Goal: Understand process/instructions: Learn about a topic

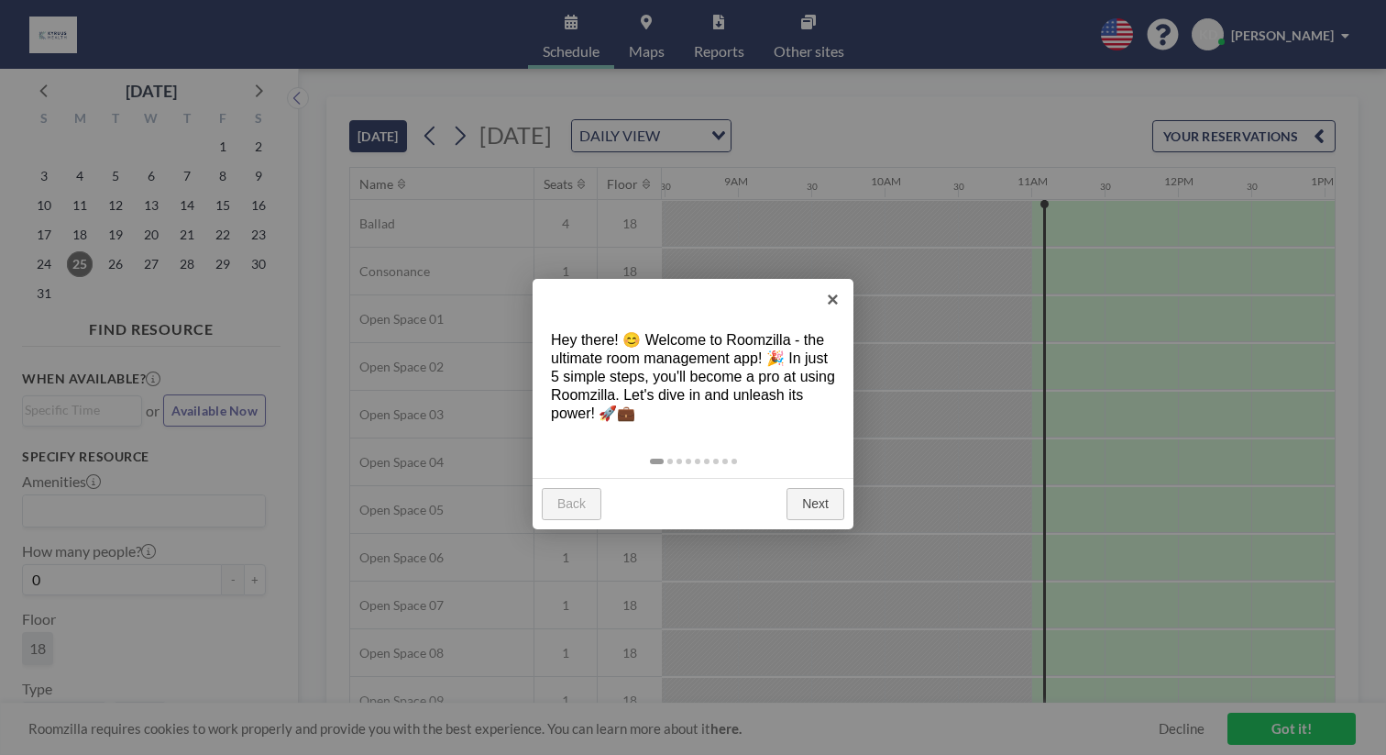
scroll to position [0, 1252]
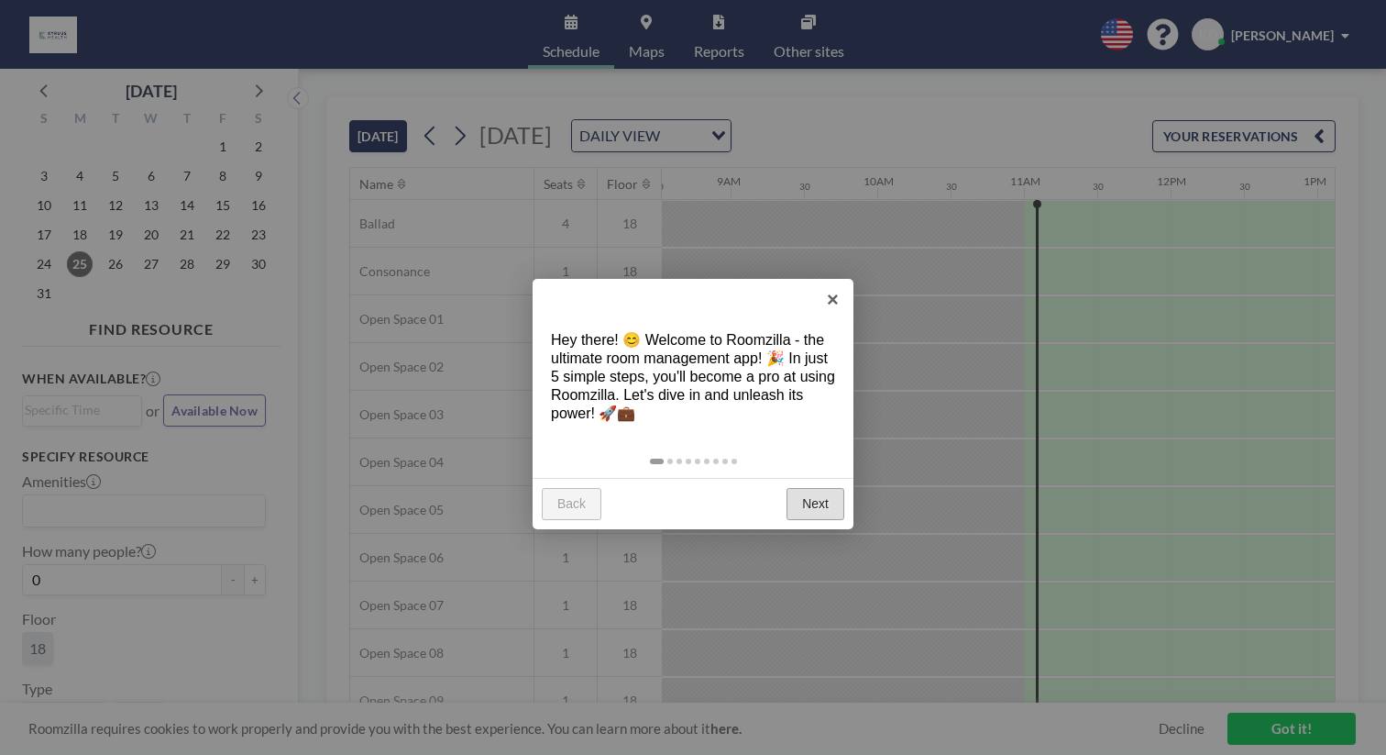
click at [818, 488] on link "Next" at bounding box center [816, 504] width 58 height 33
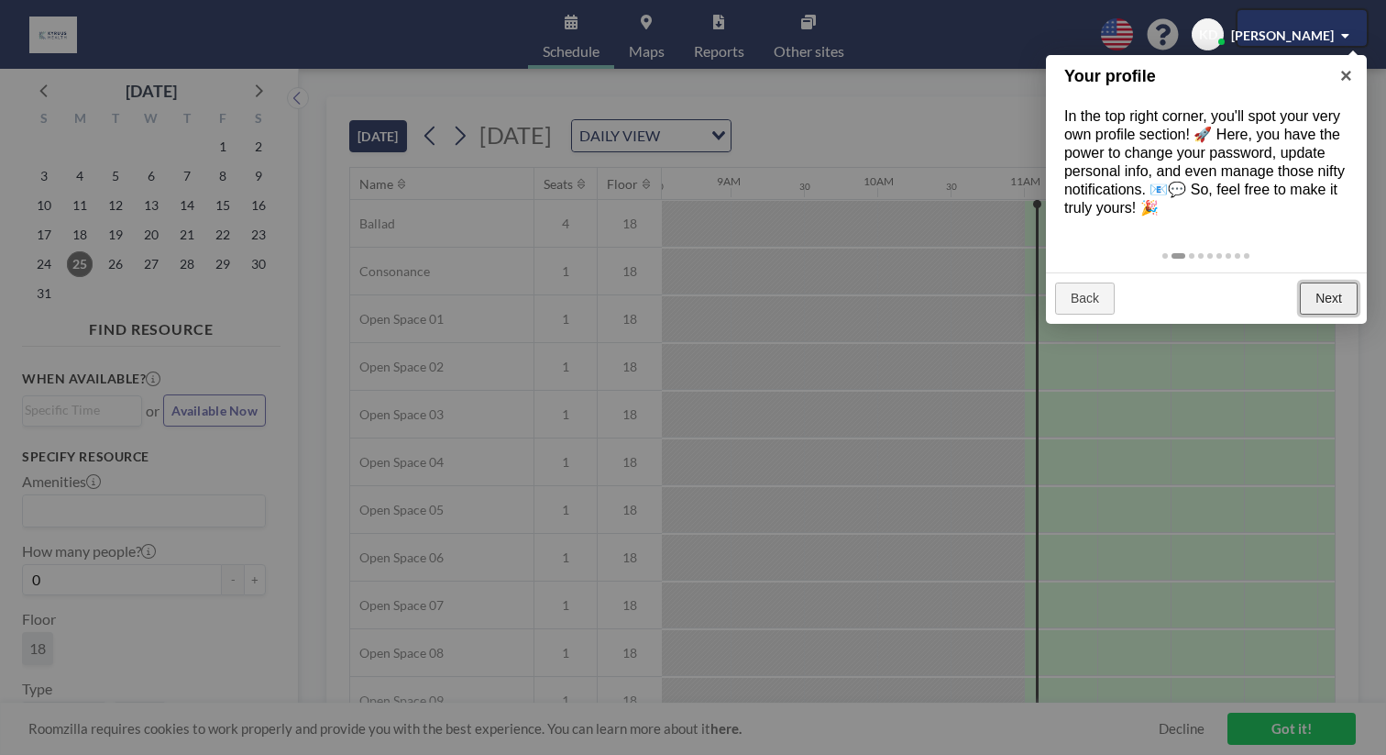
click at [1333, 282] on link "Next" at bounding box center [1329, 298] width 58 height 33
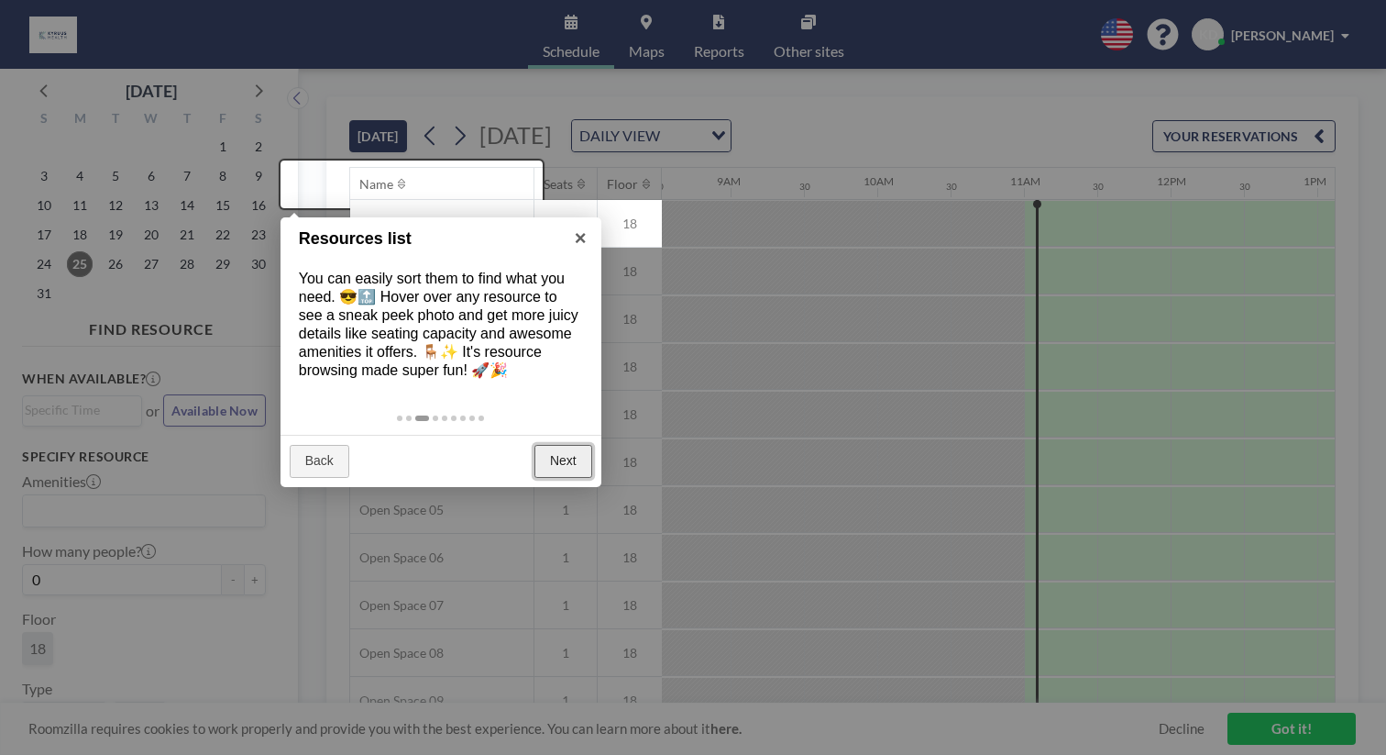
click at [564, 445] on link "Next" at bounding box center [564, 461] width 58 height 33
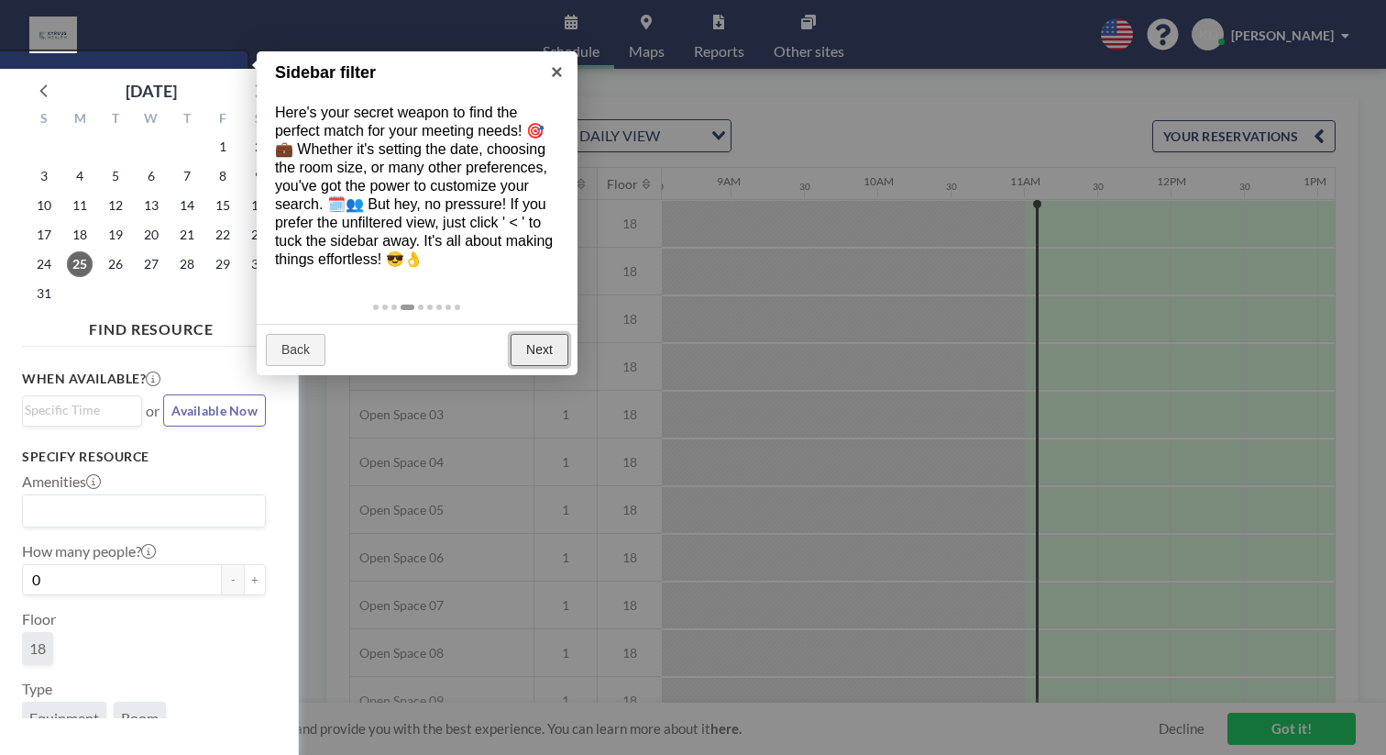
scroll to position [5, 0]
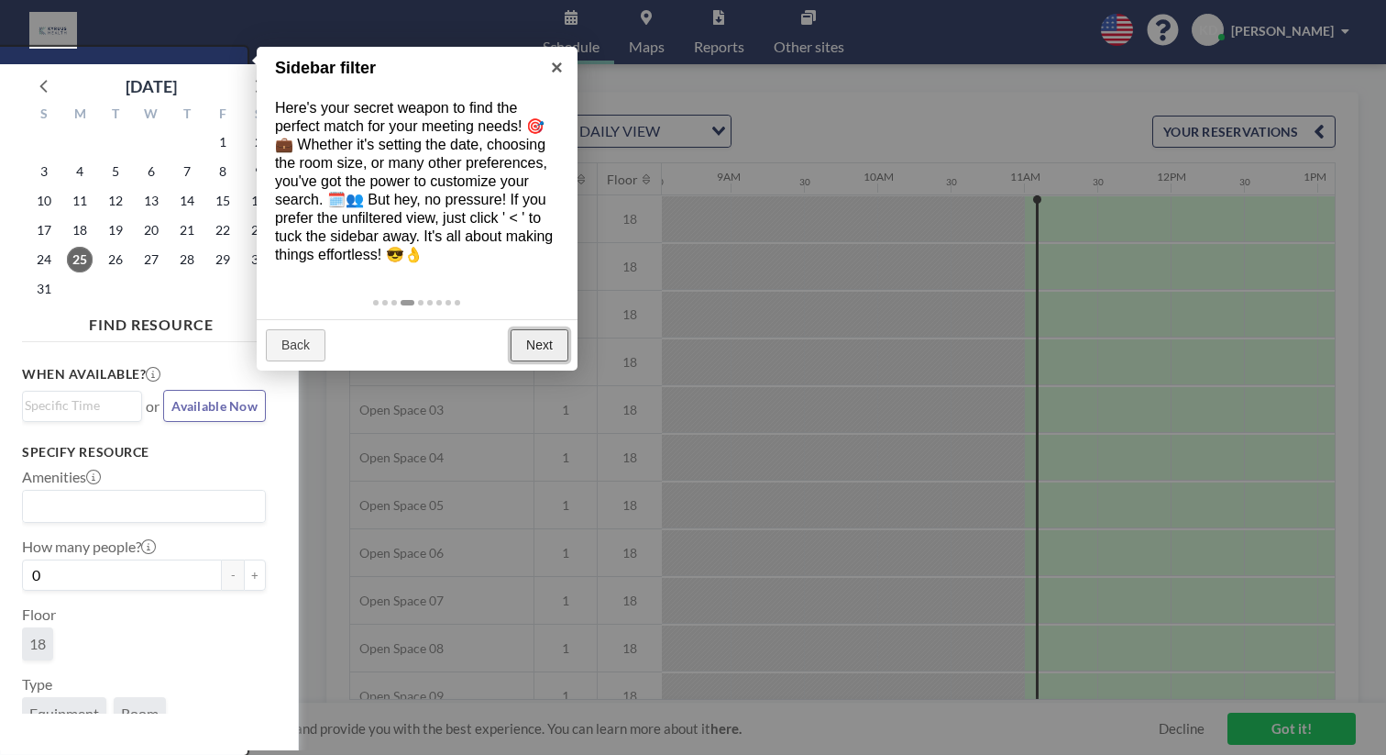
click at [547, 329] on link "Next" at bounding box center [540, 345] width 58 height 33
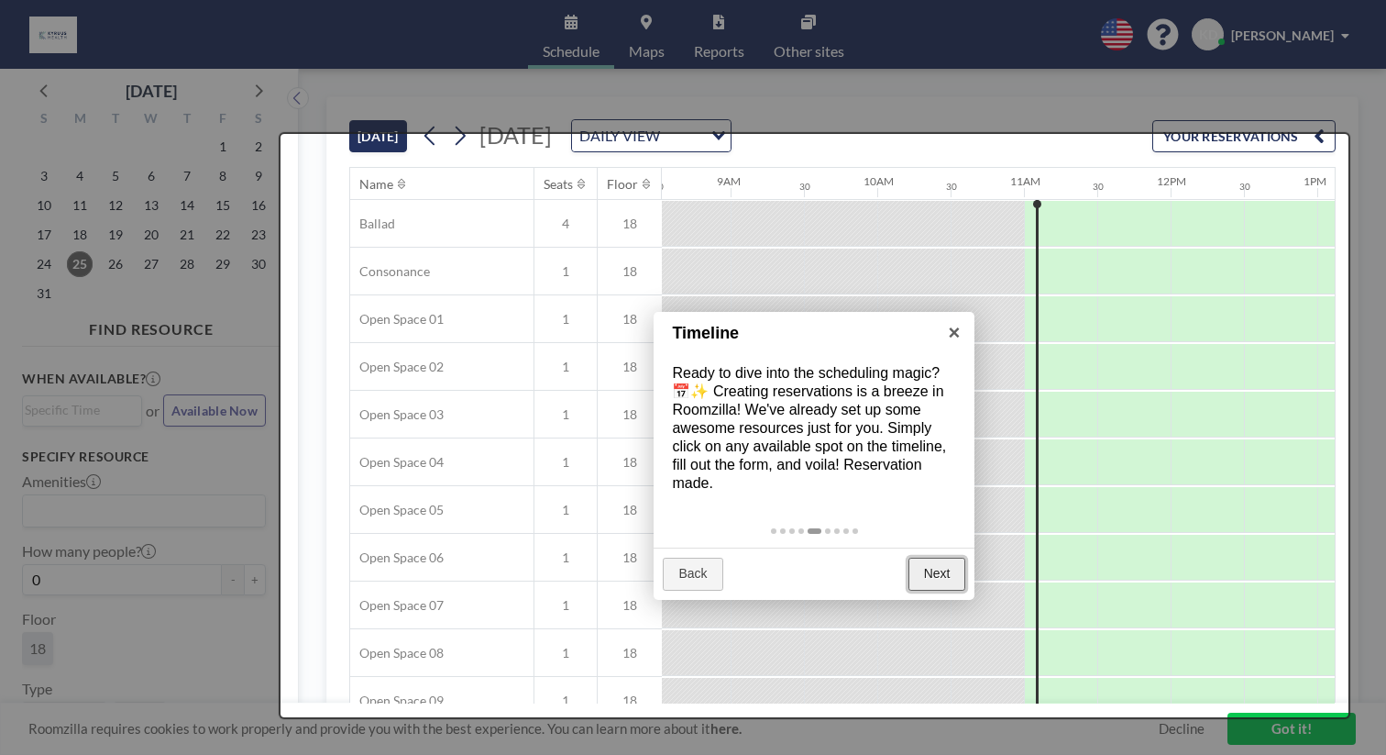
click at [940, 558] on link "Next" at bounding box center [938, 574] width 58 height 33
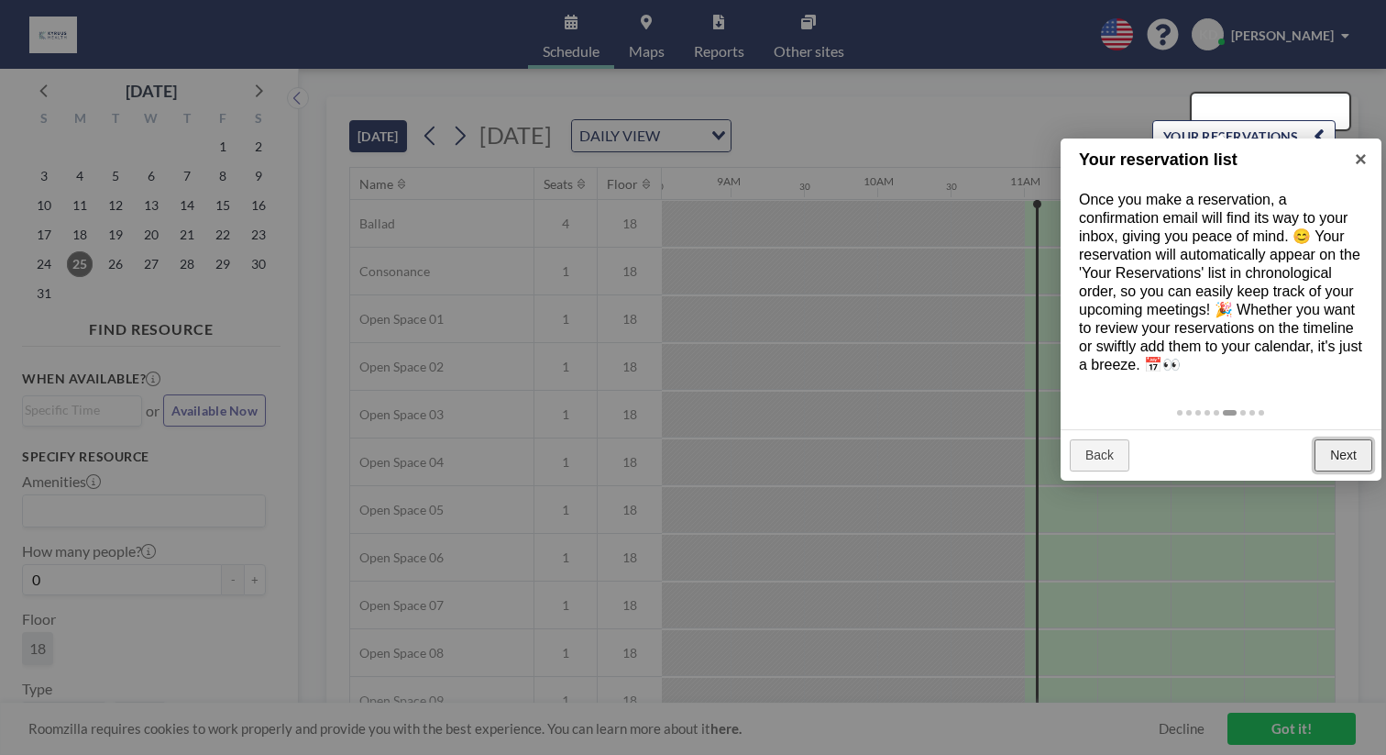
click at [1358, 439] on link "Next" at bounding box center [1344, 455] width 58 height 33
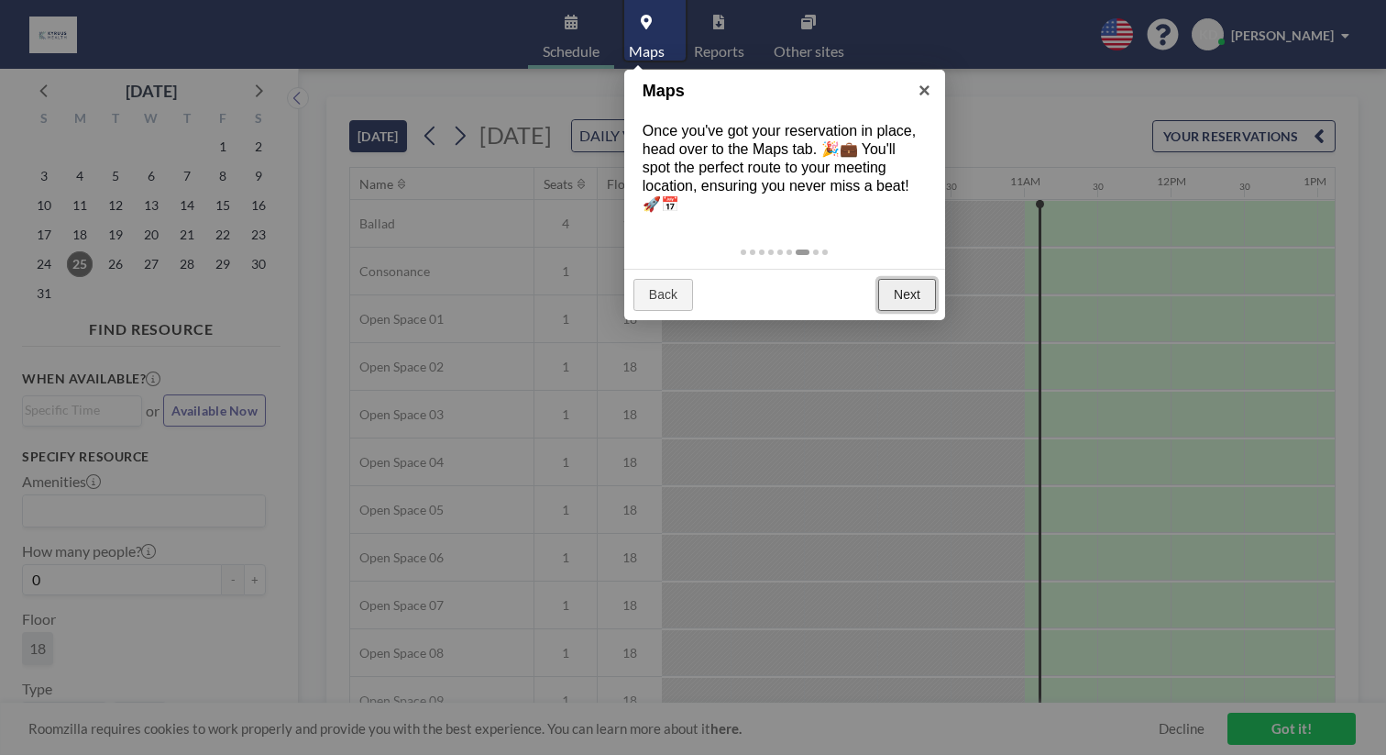
click at [890, 279] on link "Next" at bounding box center [907, 295] width 58 height 33
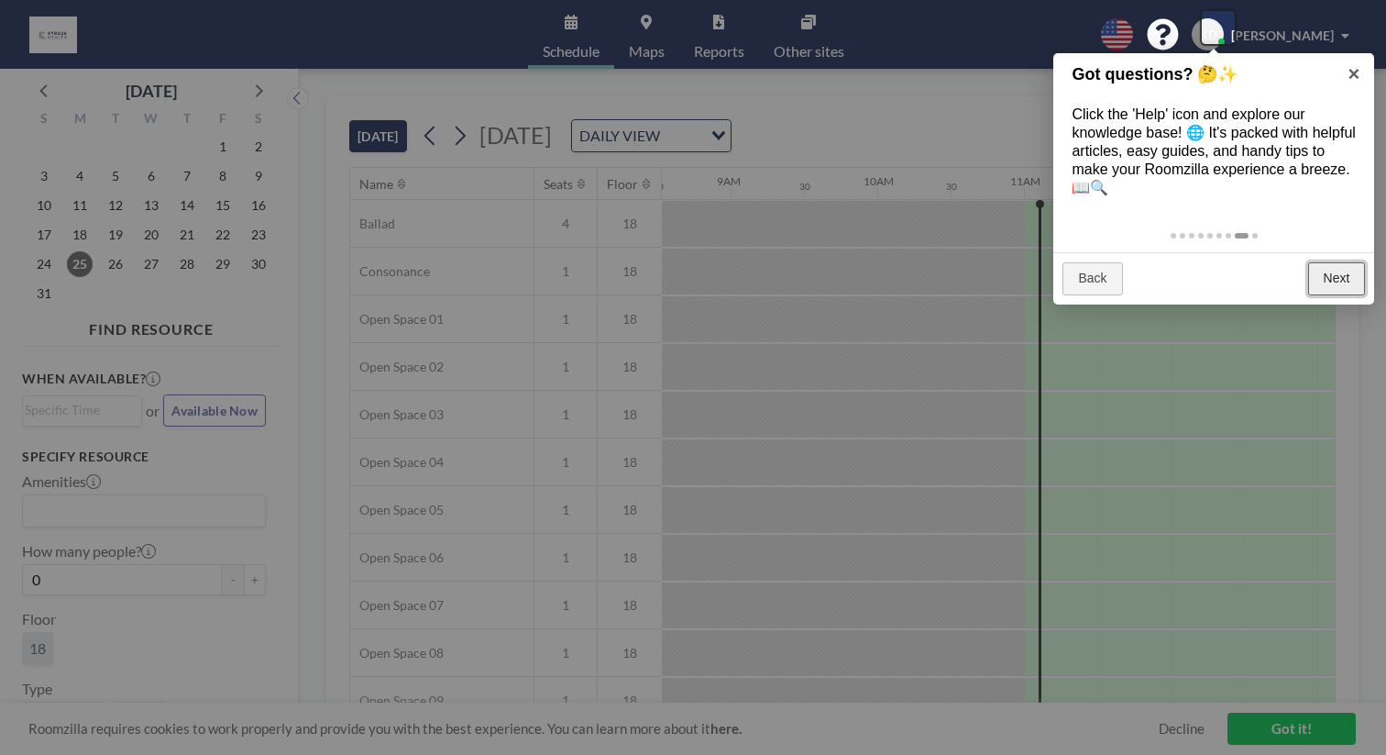
click at [1339, 262] on link "Next" at bounding box center [1338, 278] width 58 height 33
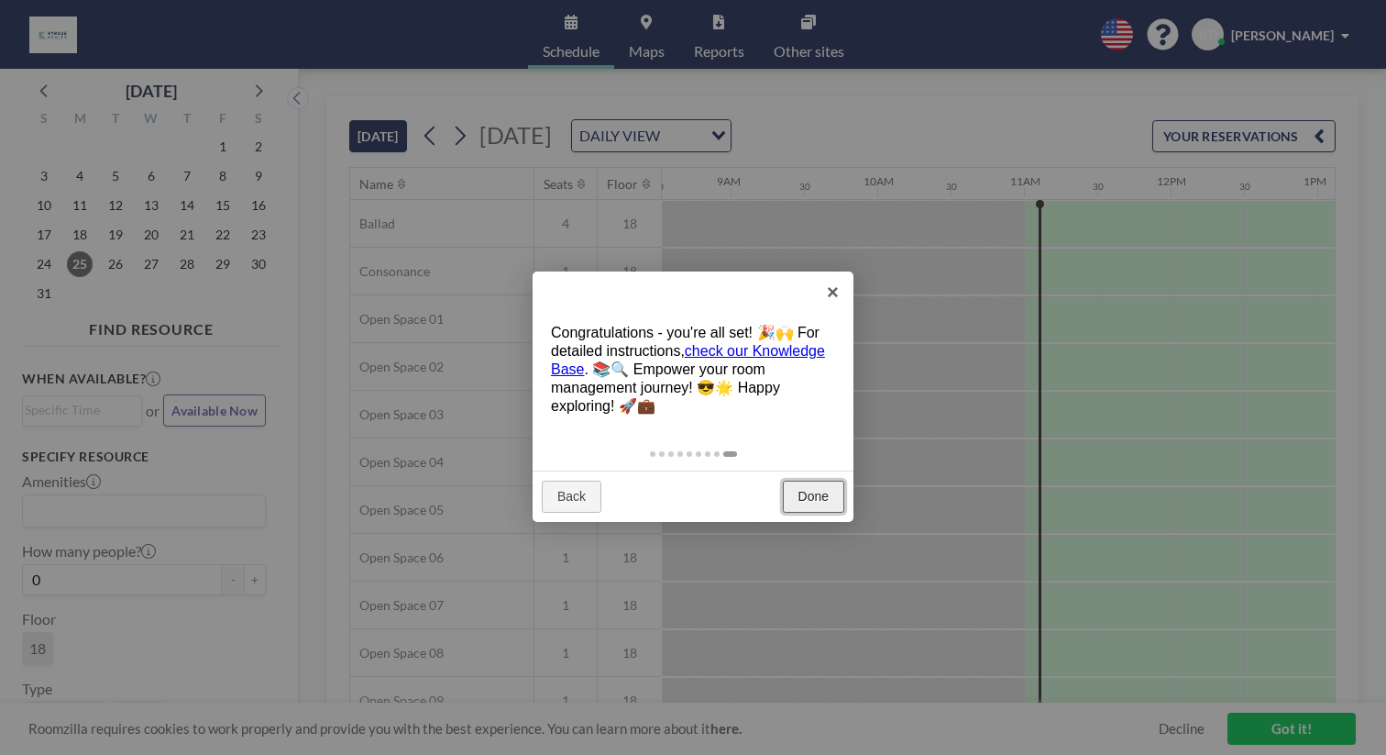
click at [814, 481] on link "Done" at bounding box center [813, 497] width 61 height 33
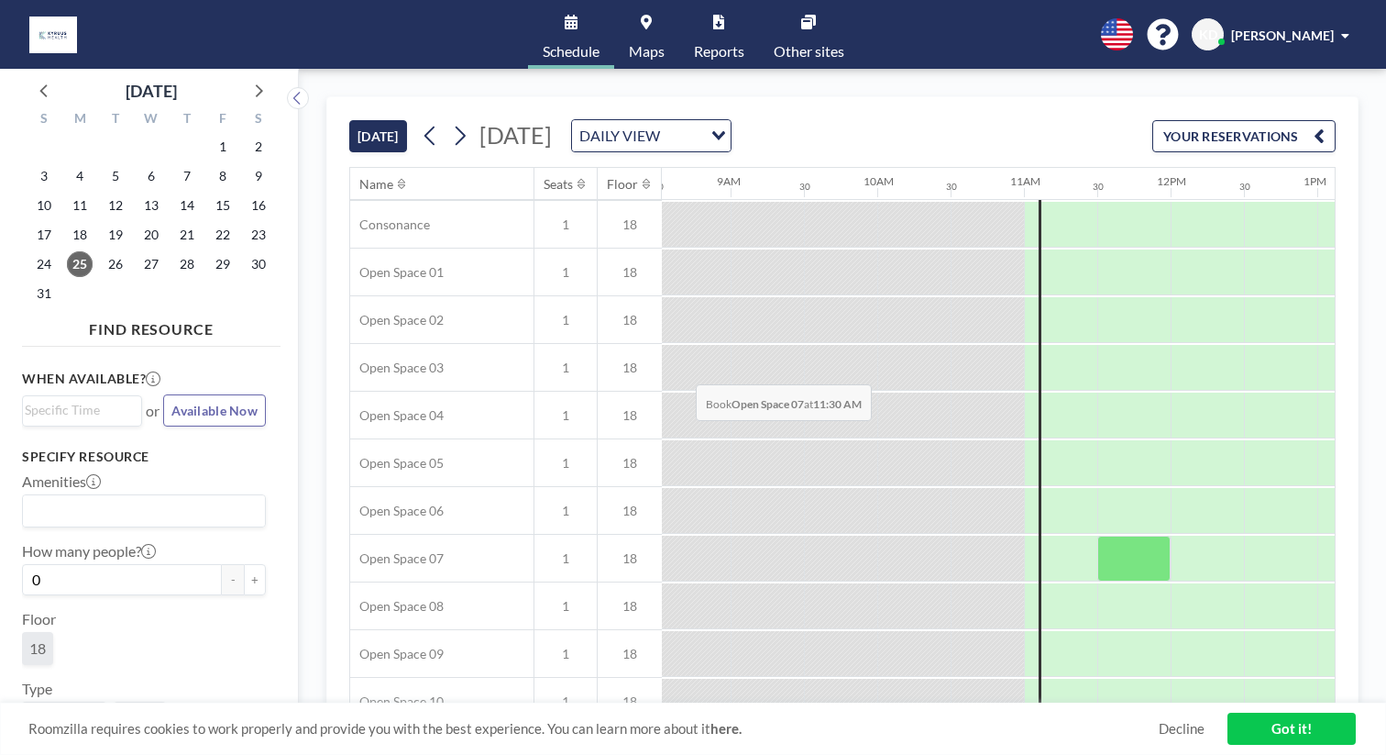
scroll to position [0, 1252]
